Goal: Find specific page/section: Find specific page/section

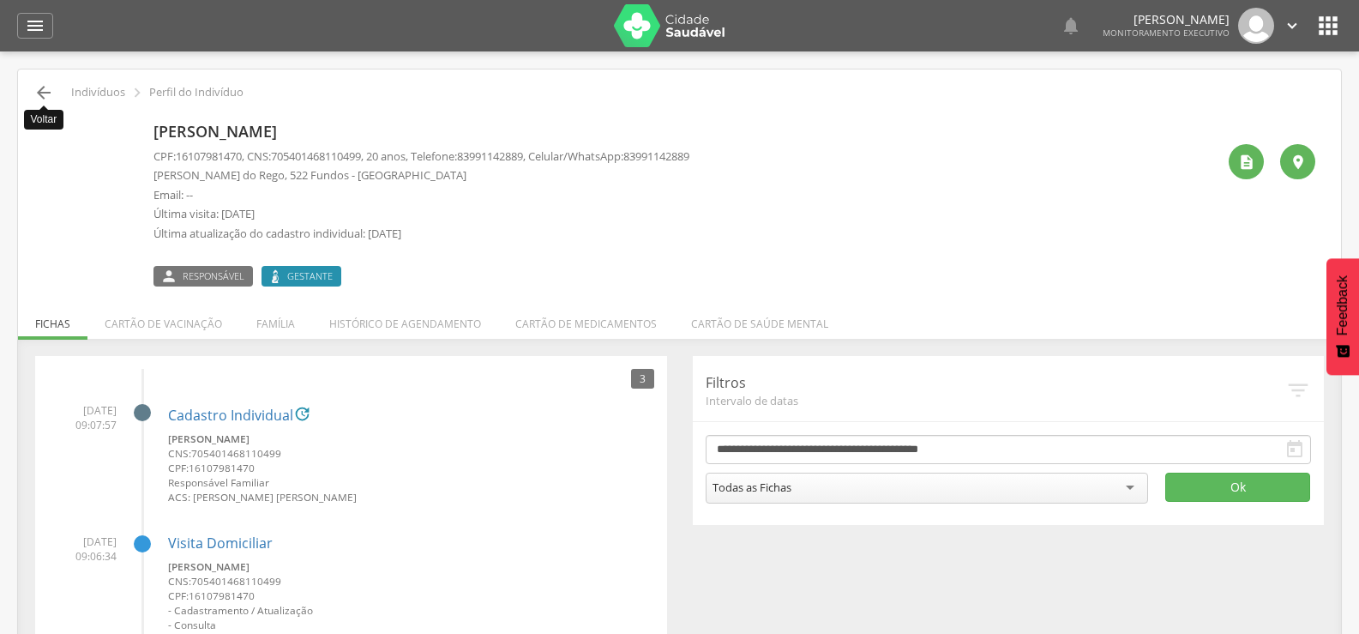
click at [50, 88] on icon "" at bounding box center [43, 92] width 21 height 21
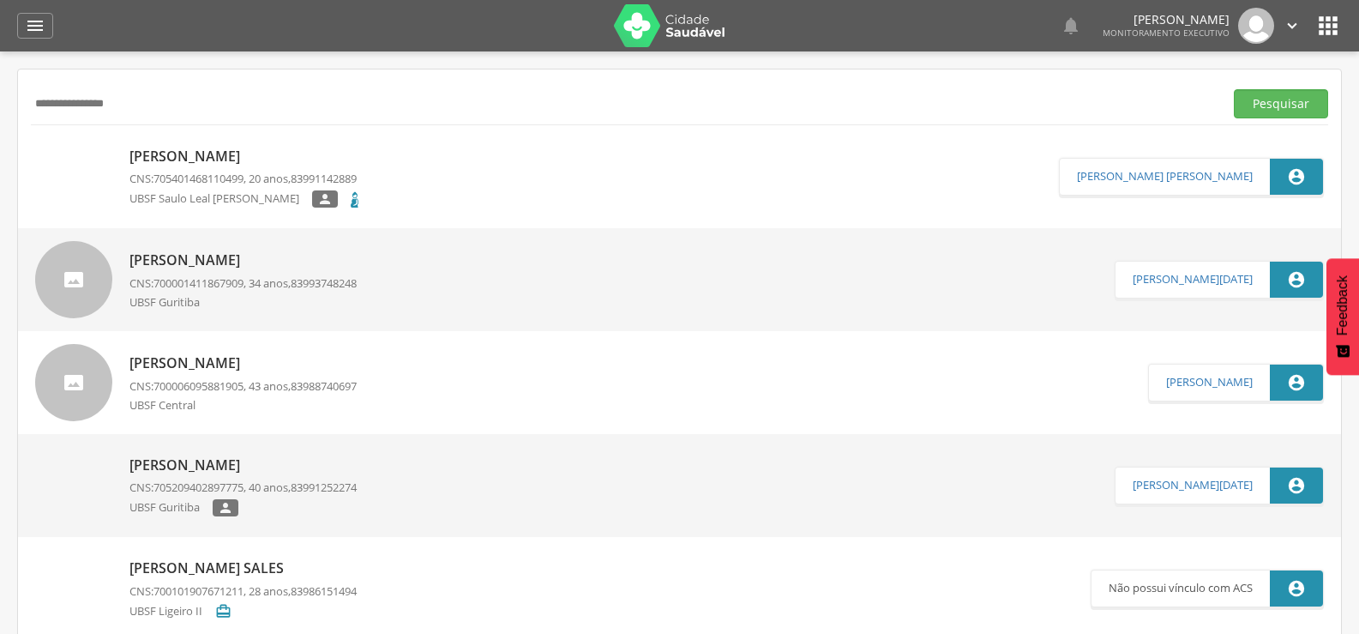
click at [77, 107] on input "**********" at bounding box center [624, 103] width 1186 height 29
type input "**********"
click at [1234, 89] on button "Pesquisar" at bounding box center [1281, 103] width 94 height 29
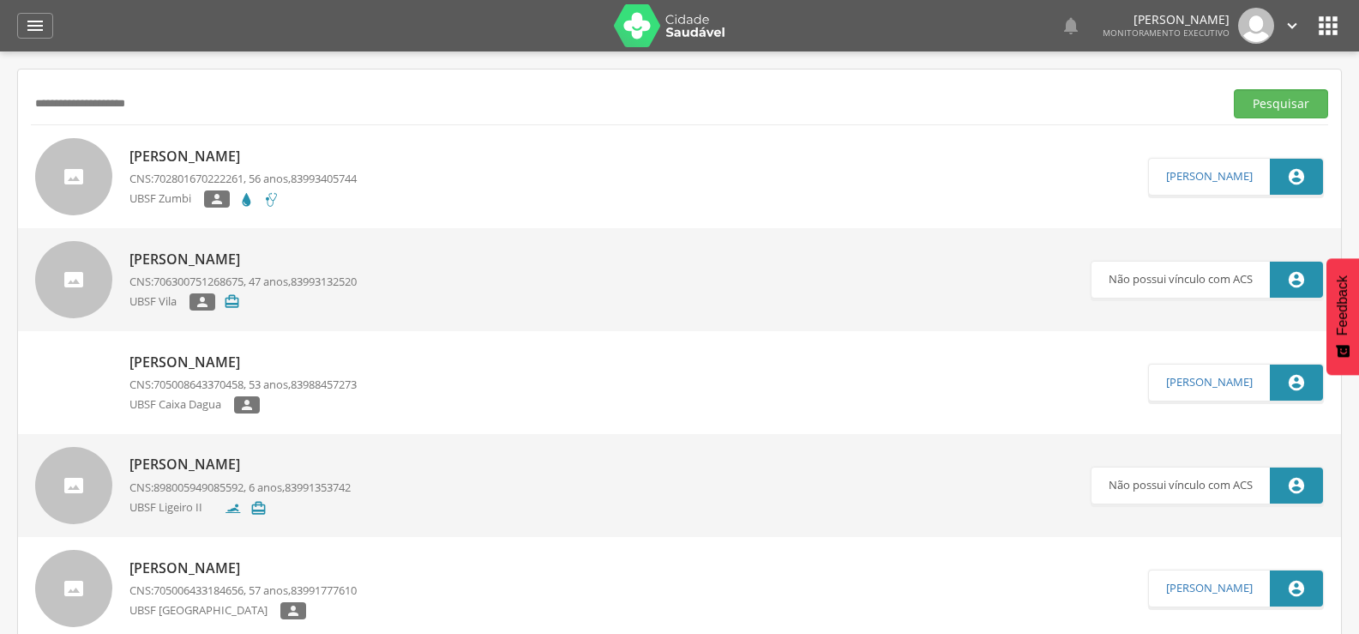
click at [233, 254] on p "[PERSON_NAME]" at bounding box center [243, 260] width 227 height 20
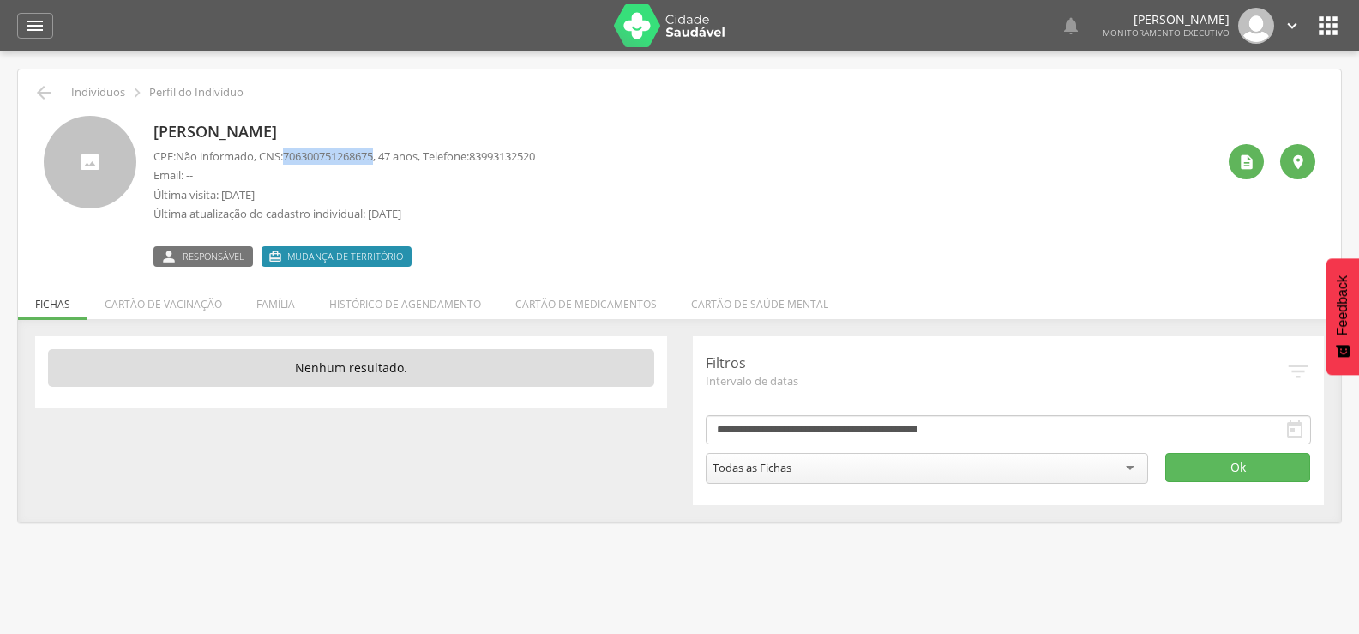
drag, startPoint x: 291, startPoint y: 155, endPoint x: 386, endPoint y: 159, distance: 95.3
click at [373, 159] on span "706300751268675" at bounding box center [328, 155] width 90 height 15
copy span "706300751268675"
click at [584, 110] on div "Rejane Maria da Silva CPF: Não informado , CNS: 706300751268675 , 47 anos, Tele…" at bounding box center [680, 185] width 1298 height 164
click at [1246, 164] on icon "" at bounding box center [1247, 162] width 17 height 17
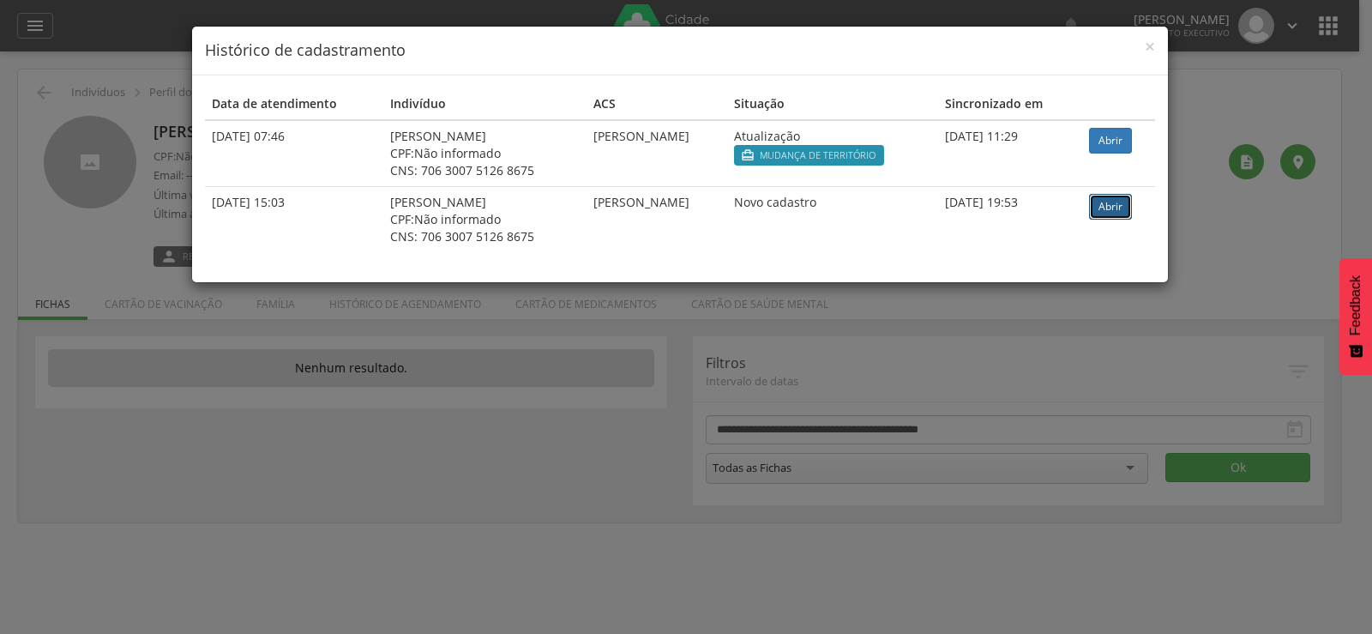
click at [1125, 208] on link "Abrir" at bounding box center [1110, 207] width 43 height 26
click at [1145, 53] on span "×" at bounding box center [1150, 46] width 10 height 24
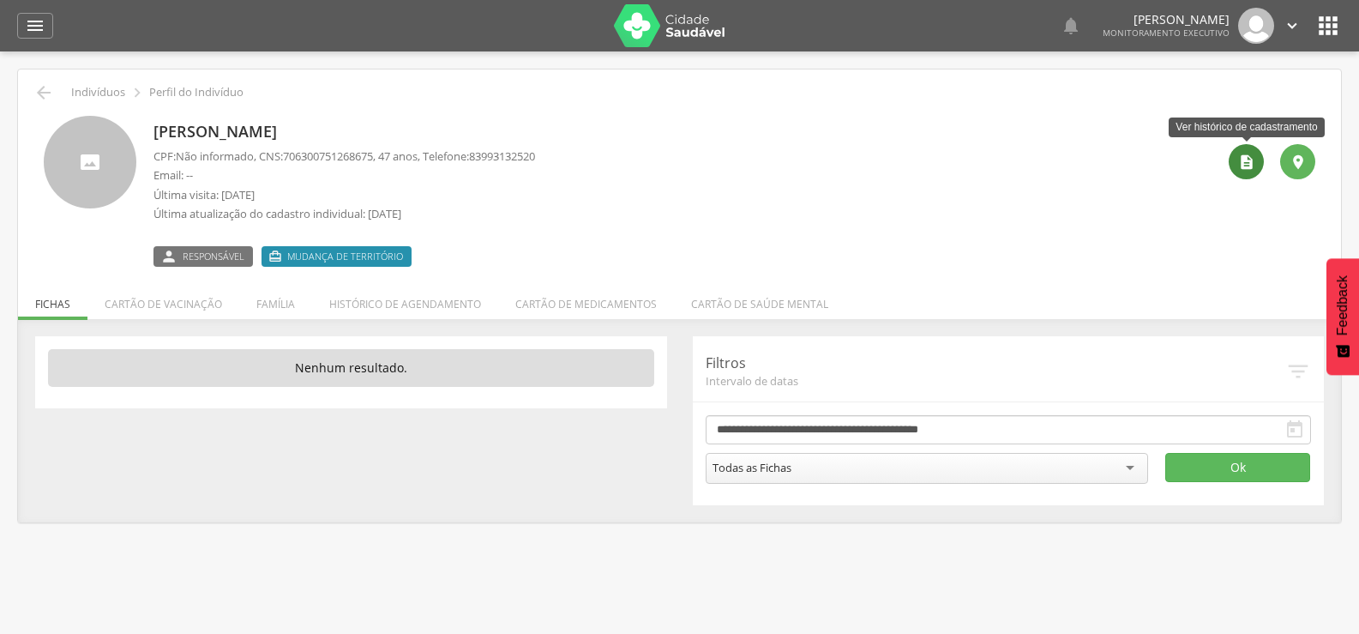
click at [1244, 159] on icon "" at bounding box center [1247, 162] width 17 height 17
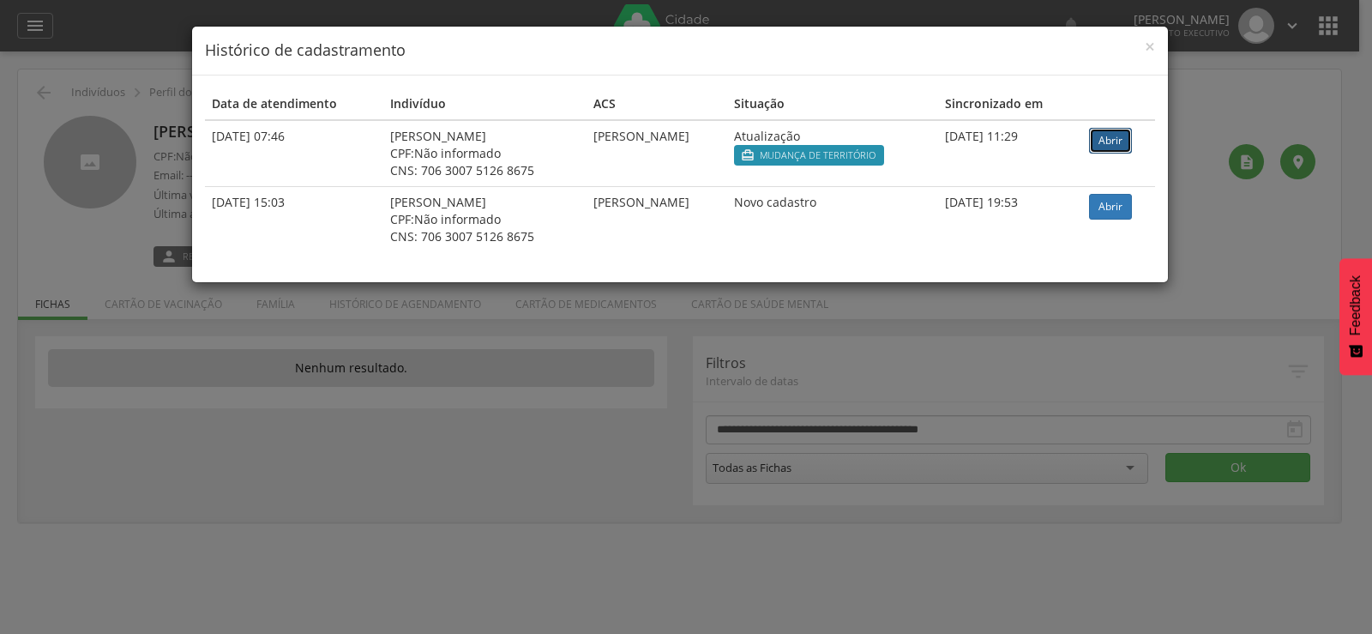
click at [1124, 140] on link "Abrir" at bounding box center [1110, 141] width 43 height 26
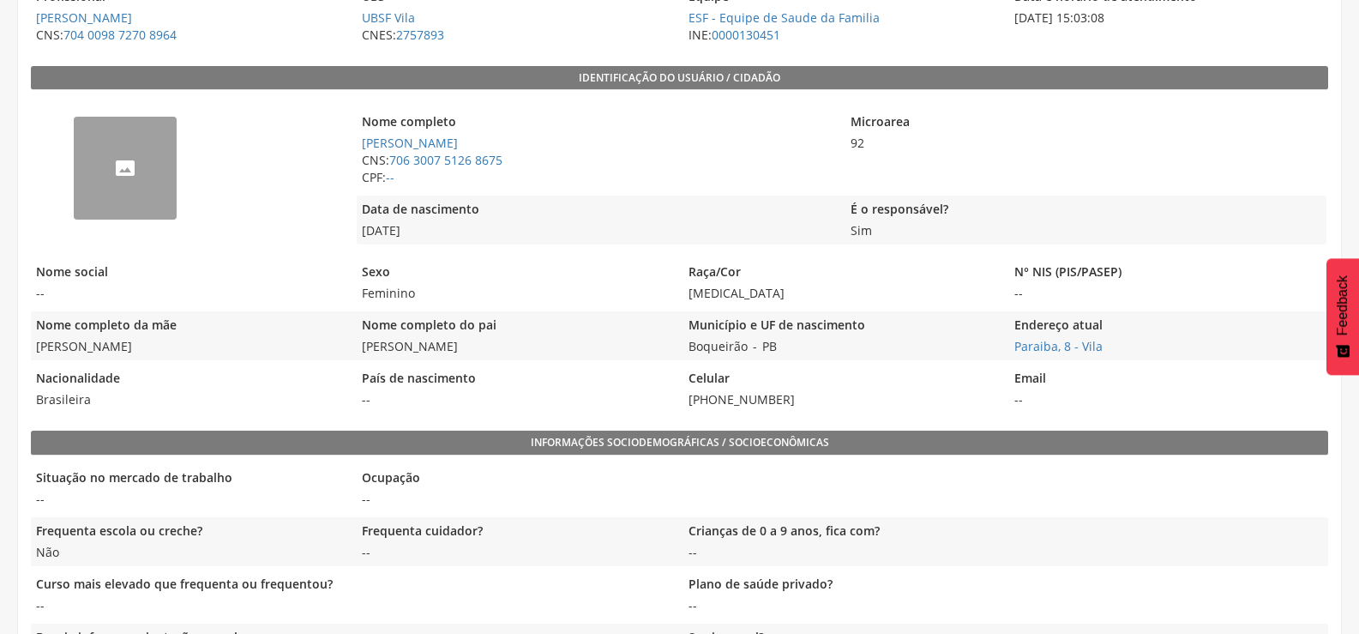
scroll to position [367, 0]
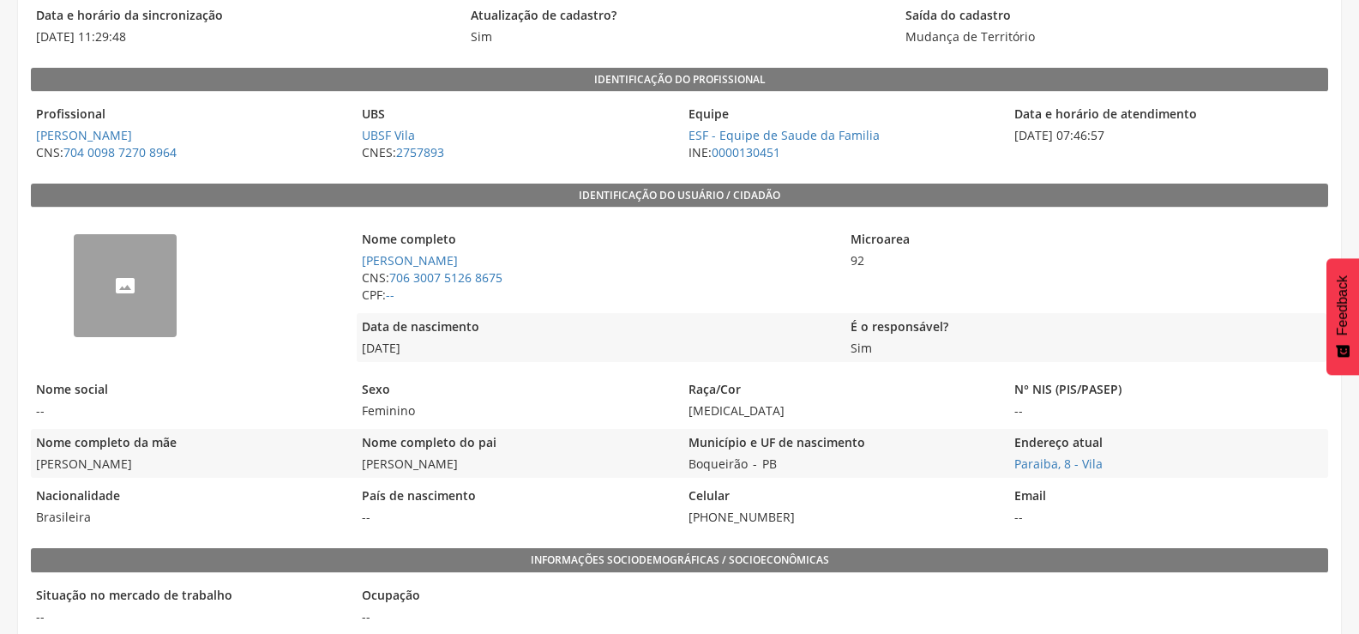
scroll to position [213, 0]
